Goal: Navigation & Orientation: Understand site structure

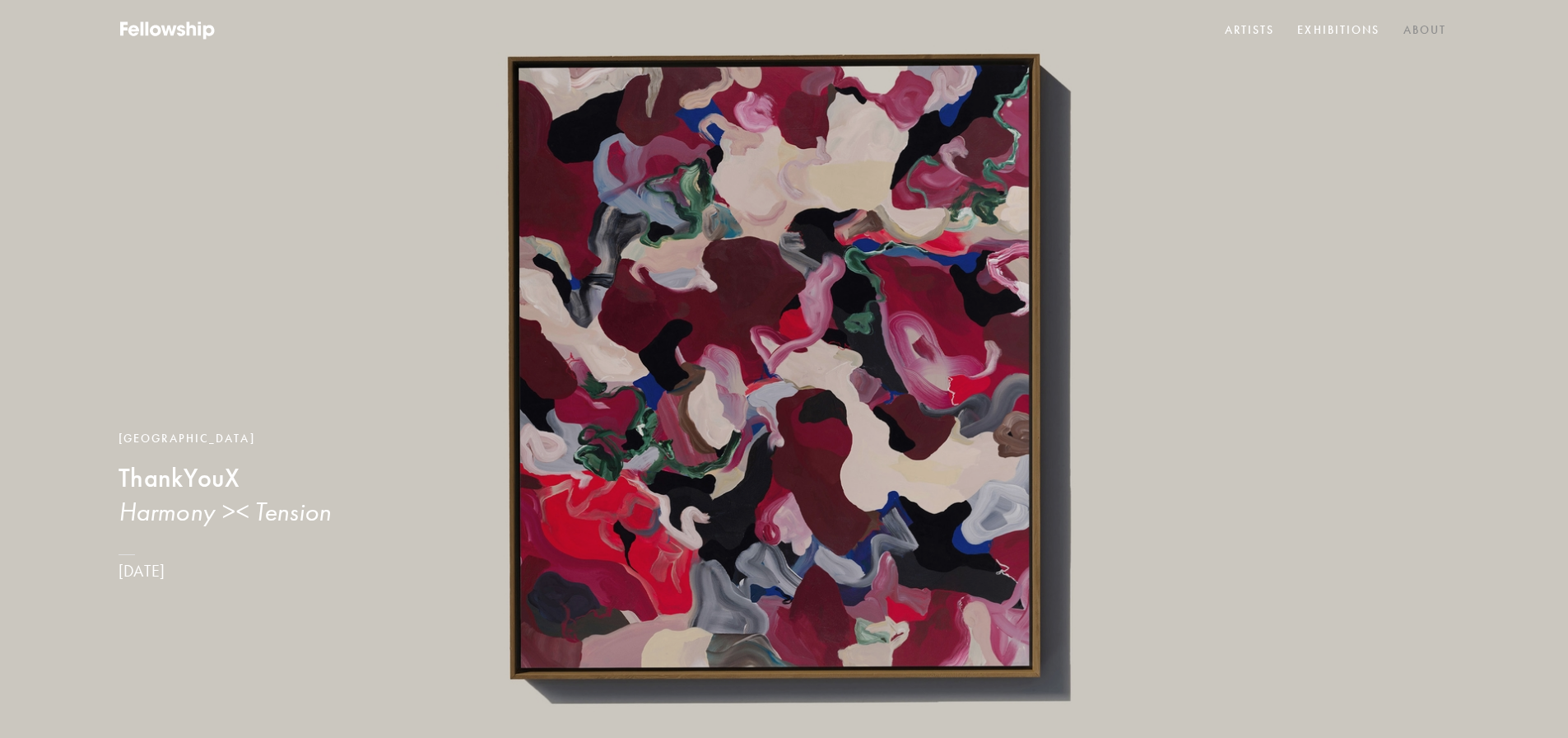
click at [1423, 31] on link "About" at bounding box center [1425, 30] width 51 height 24
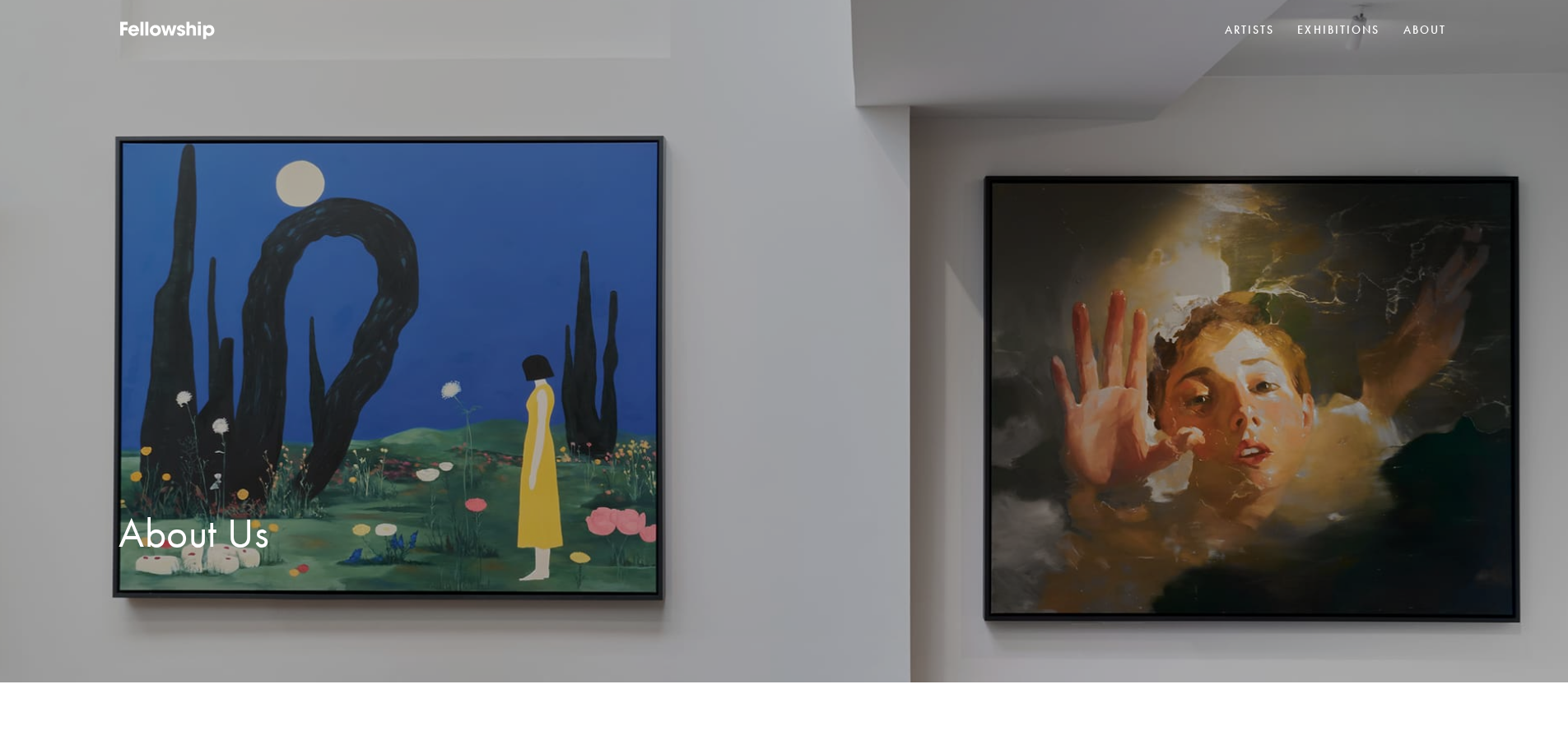
scroll to position [658, 0]
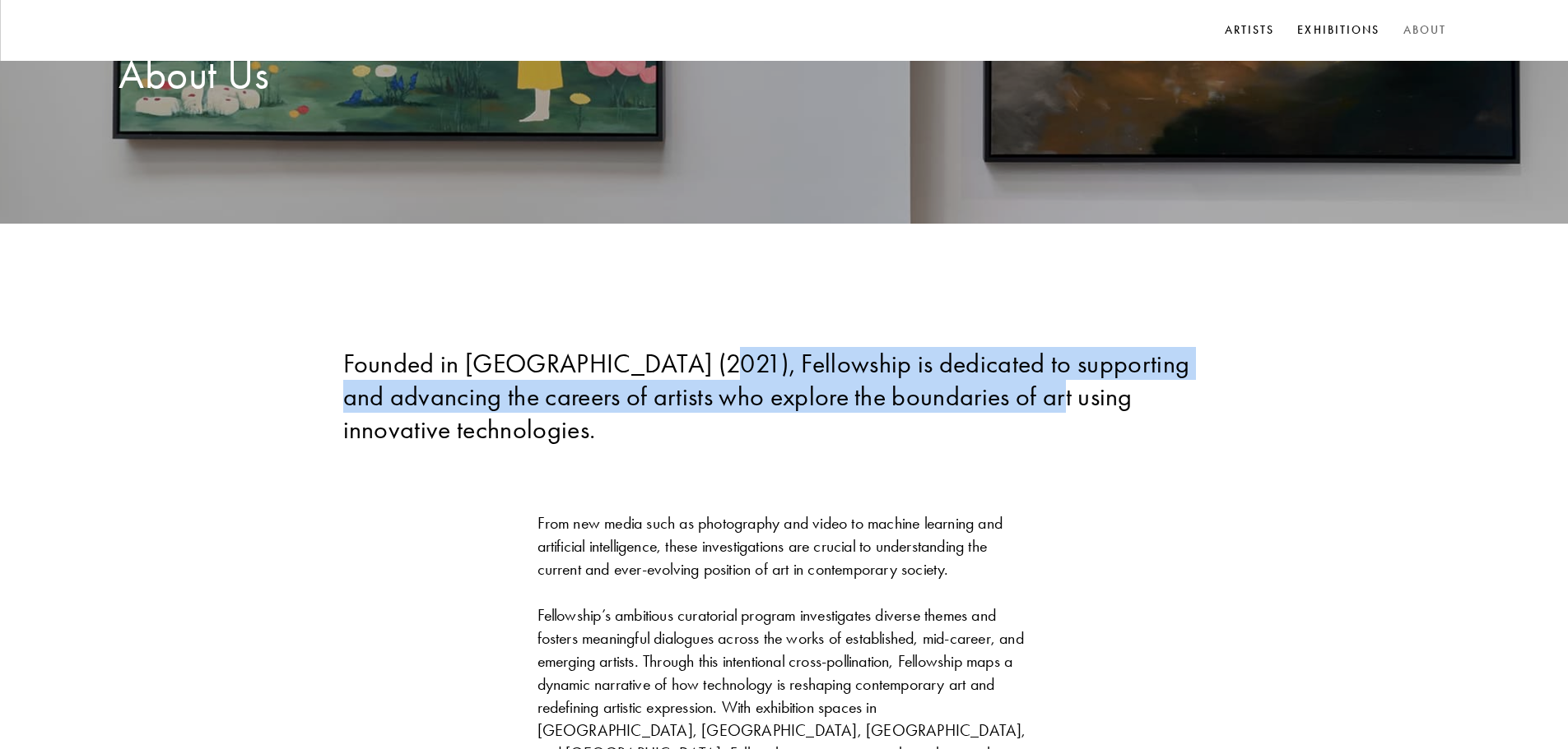
drag, startPoint x: 929, startPoint y: 386, endPoint x: 1026, endPoint y: 388, distance: 97.0
click at [1025, 388] on div "Founded in [GEOGRAPHIC_DATA] (2021), Fellowship is dedicated to supporting and …" at bounding box center [784, 395] width 882 height 98
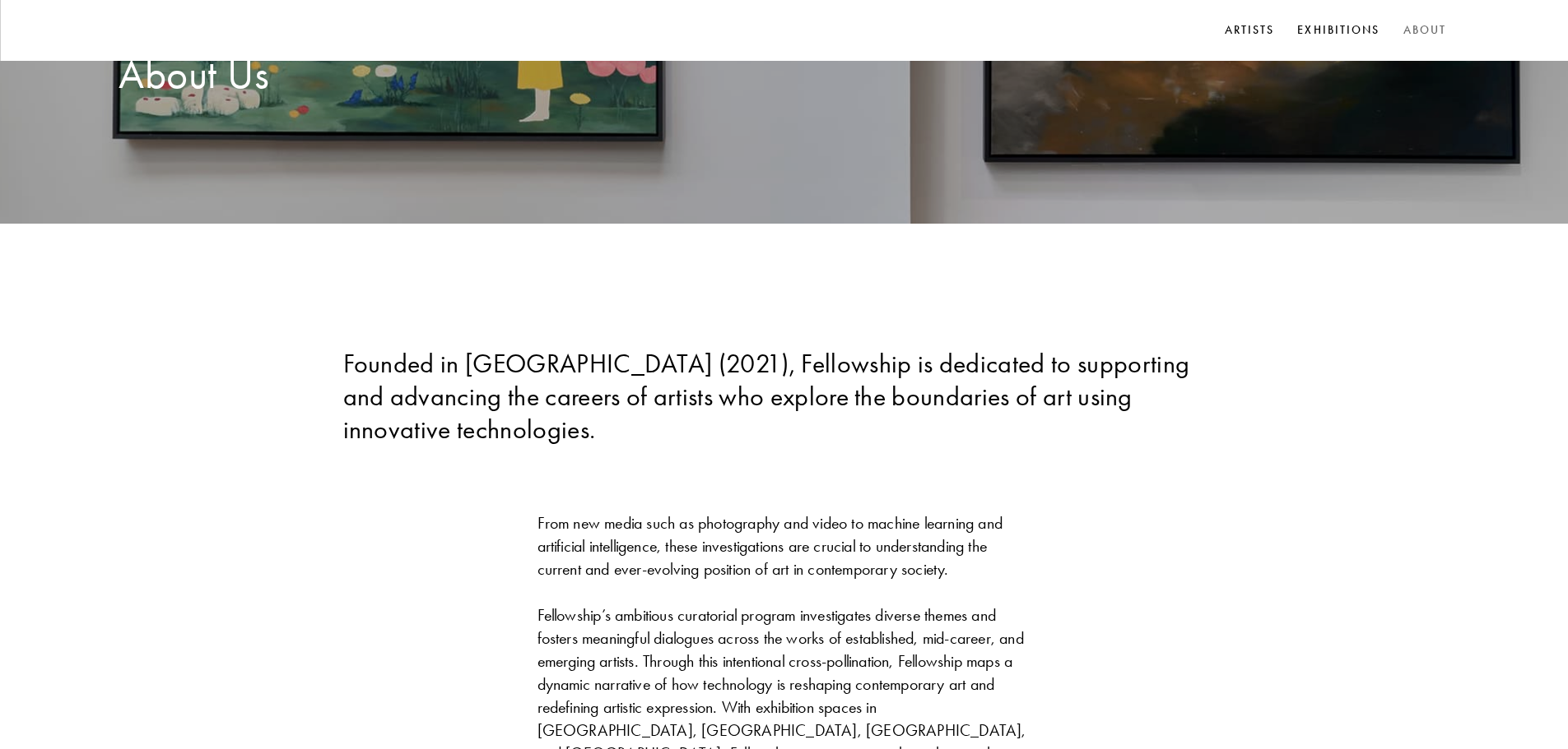
click at [1034, 389] on div "Founded in [GEOGRAPHIC_DATA] (2021), Fellowship is dedicated to supporting and …" at bounding box center [784, 395] width 882 height 98
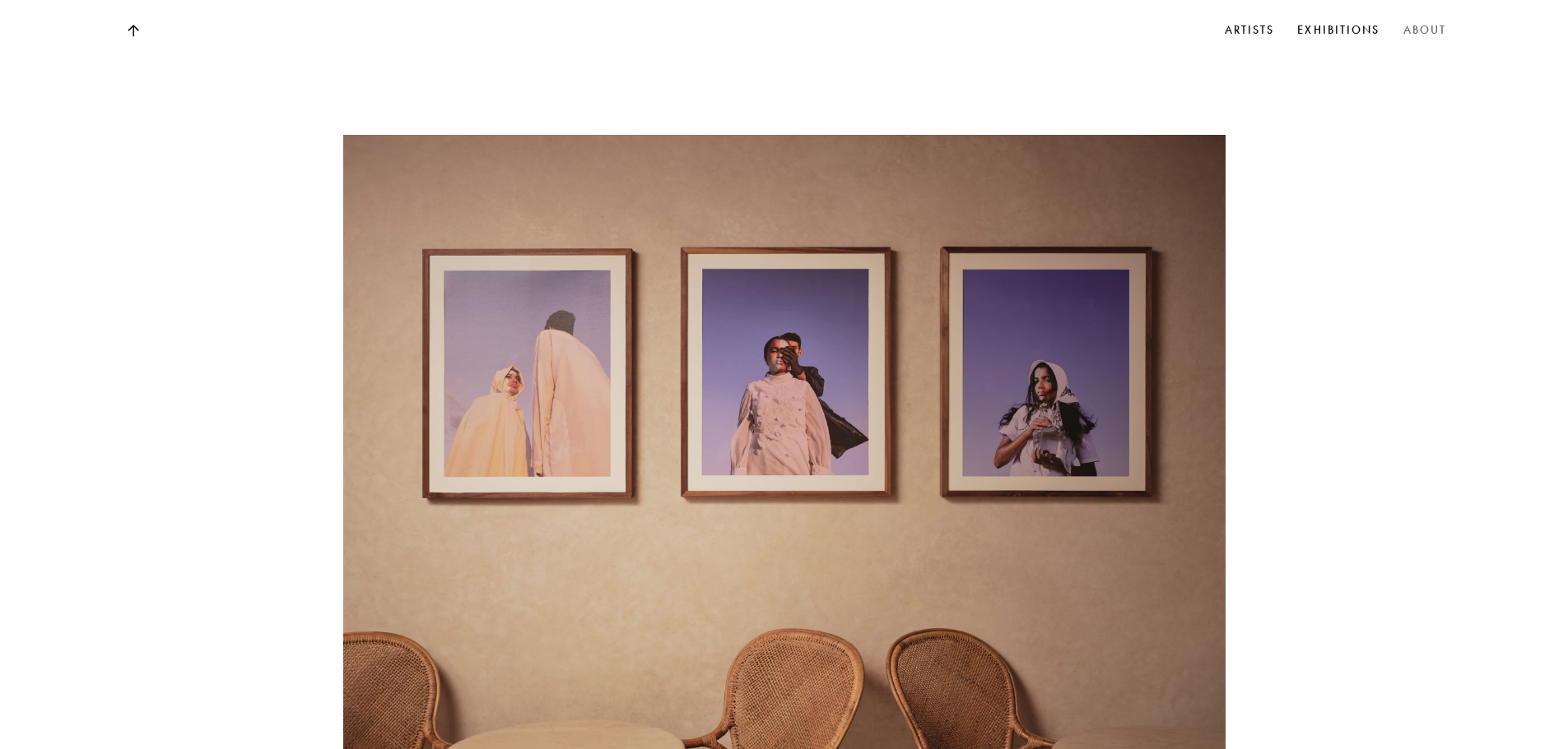
scroll to position [8071, 0]
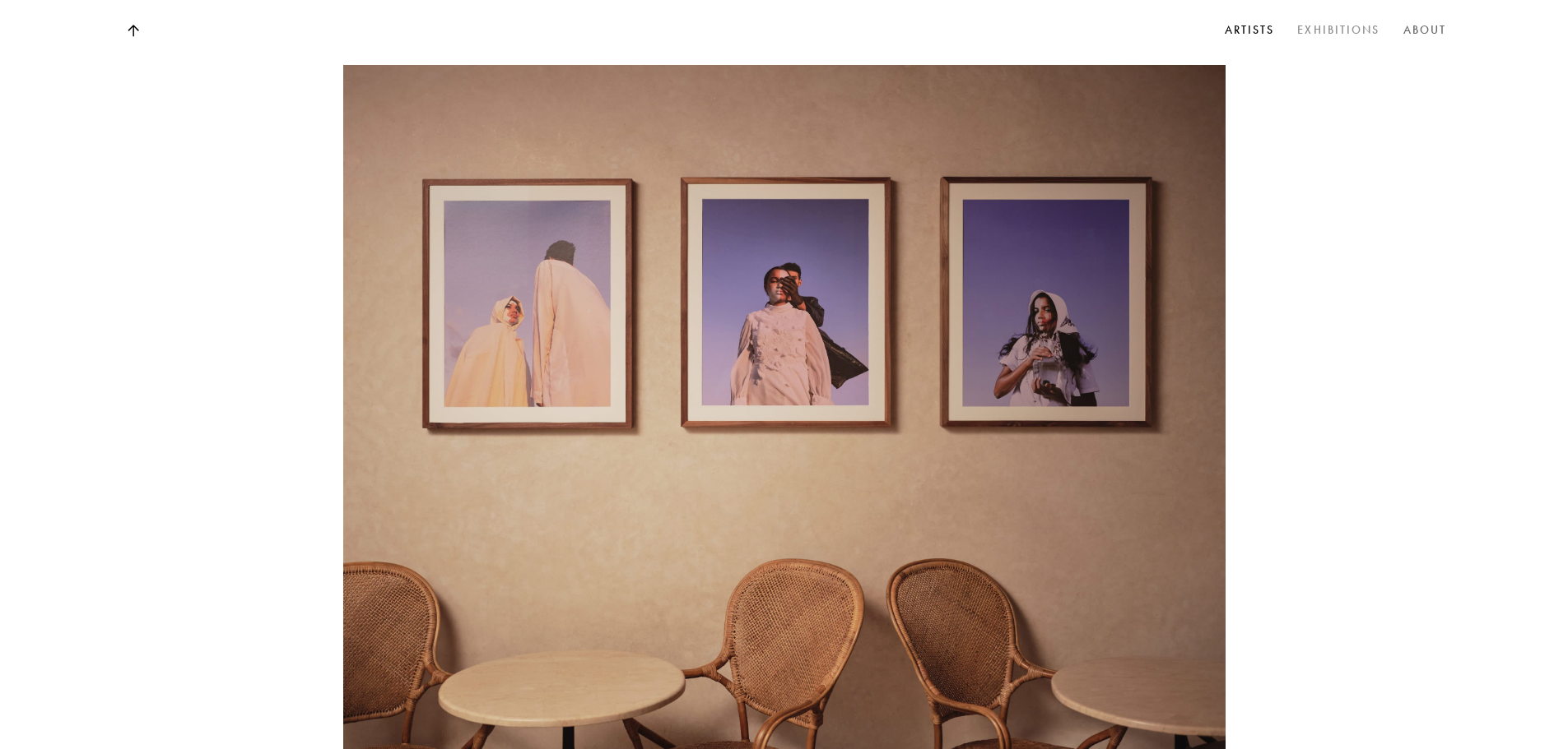
click at [1353, 32] on link "Exhibitions" at bounding box center [1338, 30] width 89 height 24
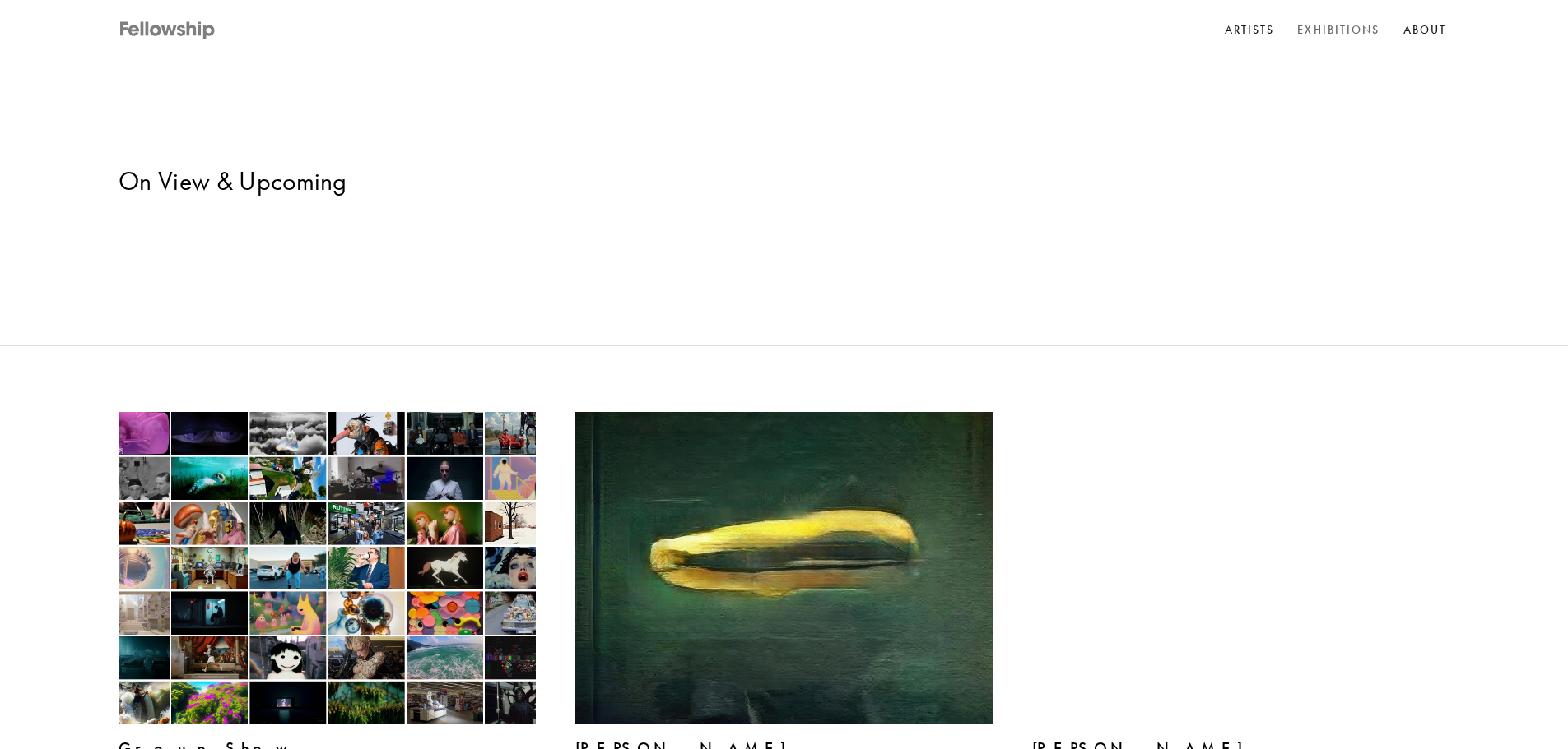
click at [177, 27] on icon at bounding box center [168, 30] width 98 height 20
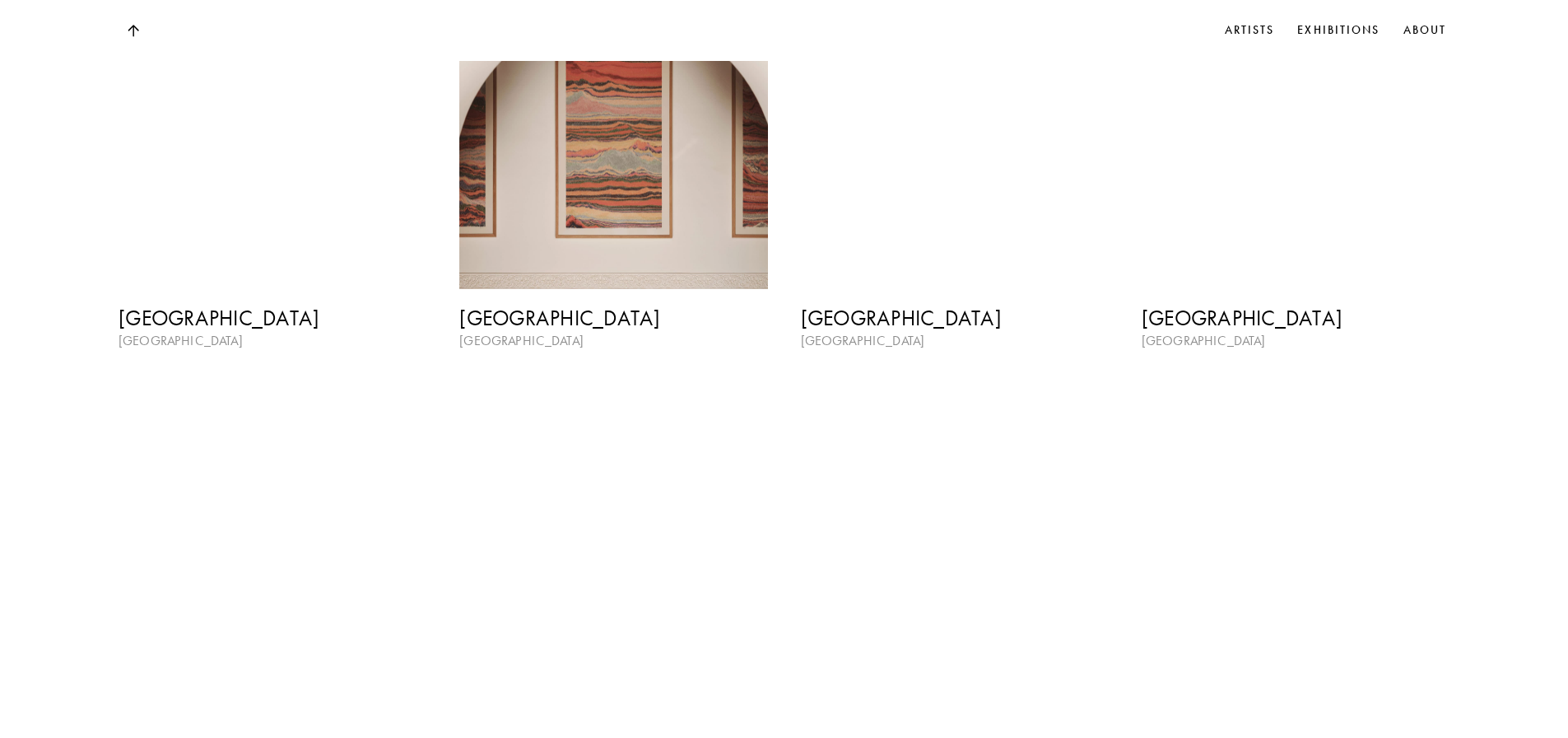
scroll to position [2810, 0]
